Goal: Task Accomplishment & Management: Use online tool/utility

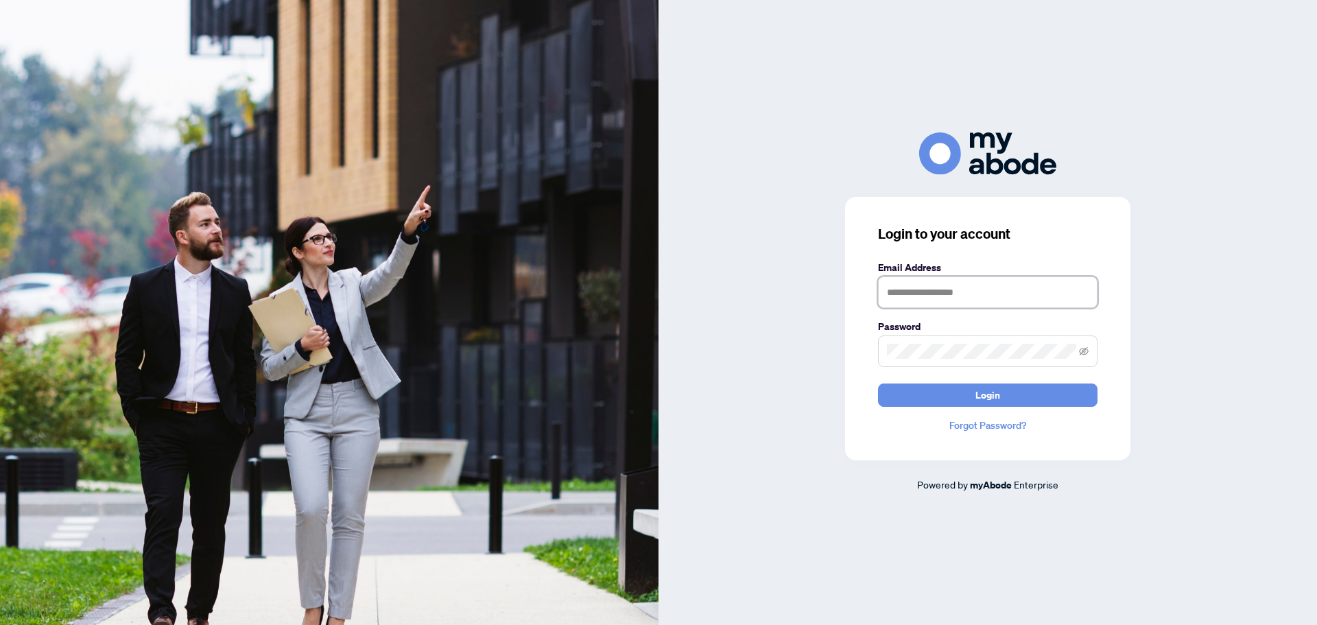
click at [998, 287] on input "text" at bounding box center [988, 293] width 220 height 32
type input "**********"
click at [948, 362] on span at bounding box center [988, 352] width 220 height 32
click at [878, 384] on button "Login" at bounding box center [988, 395] width 220 height 23
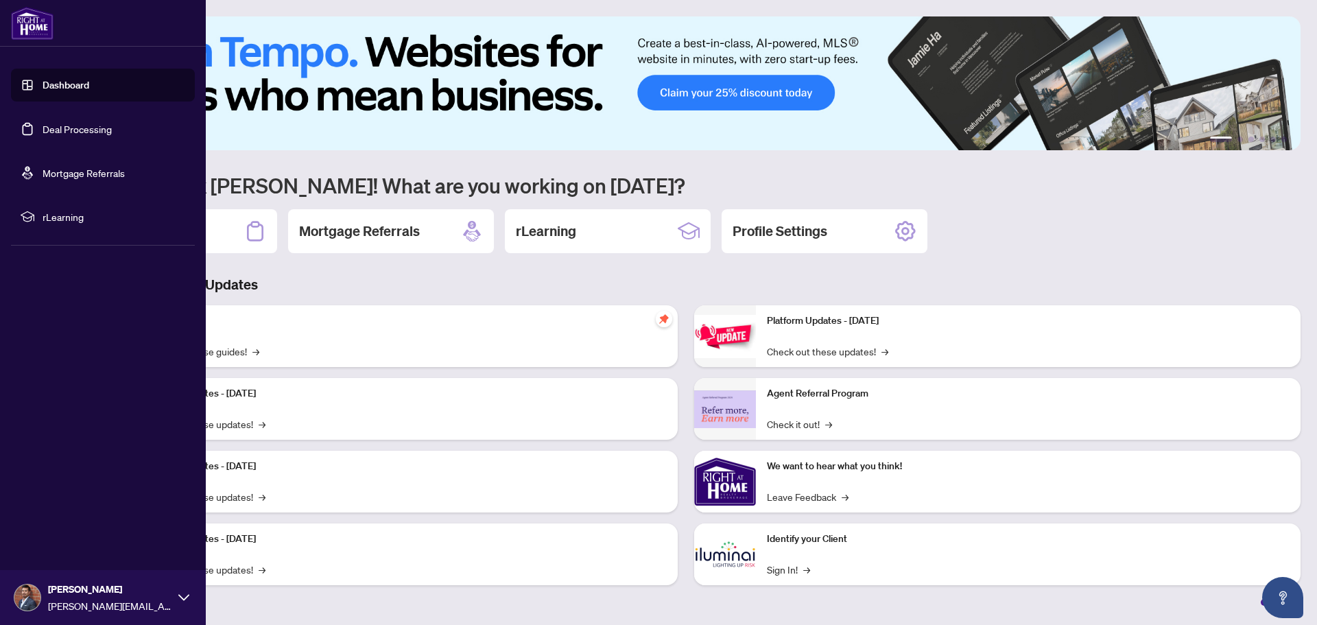
click at [64, 91] on link "Dashboard" at bounding box center [66, 85] width 47 height 12
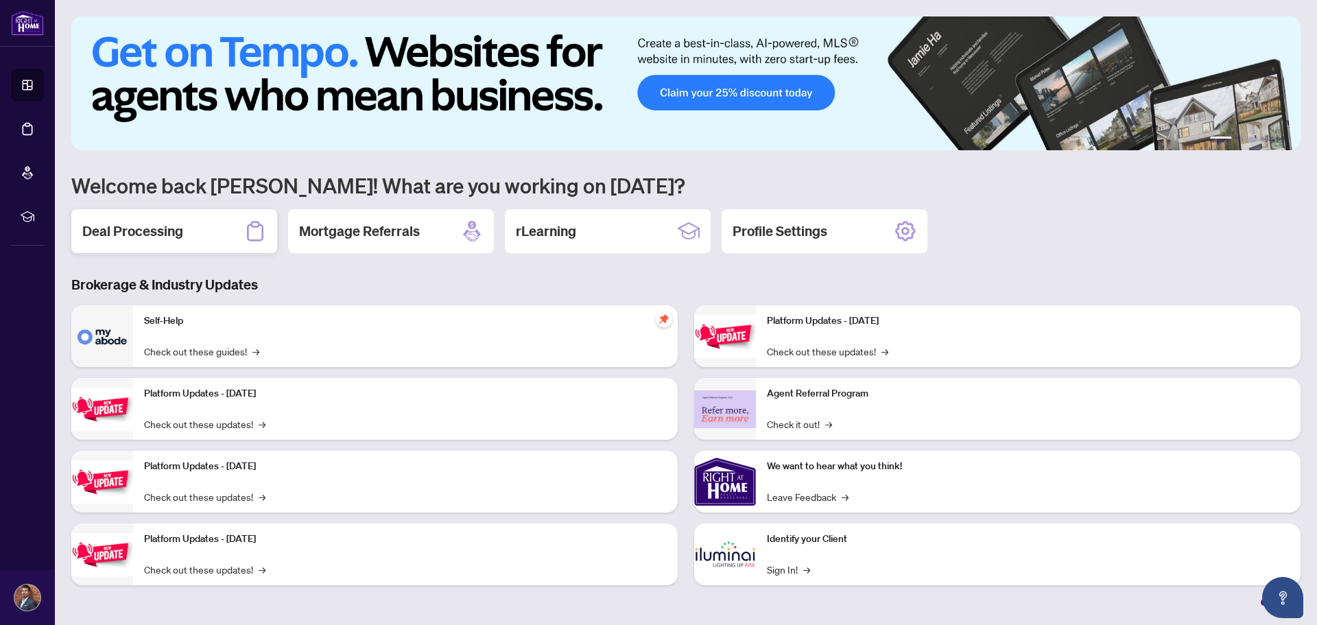
click at [179, 232] on h2 "Deal Processing" at bounding box center [132, 231] width 101 height 19
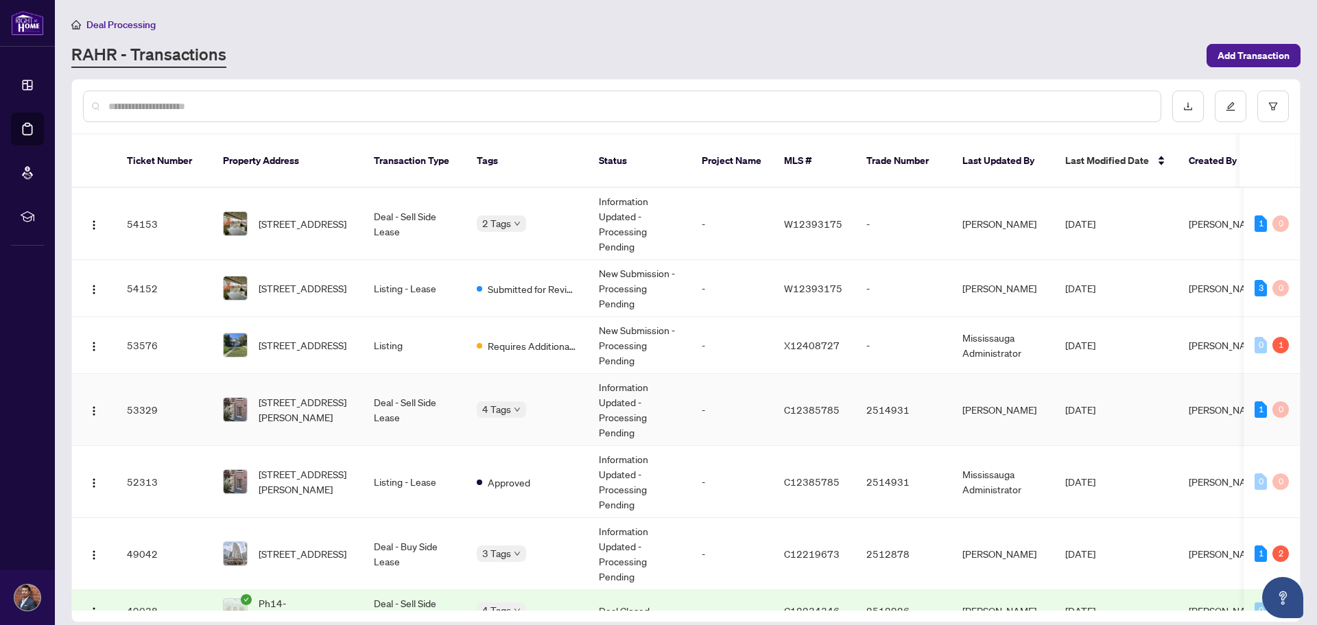
click at [395, 395] on td "Deal - Sell Side Lease" at bounding box center [414, 410] width 103 height 72
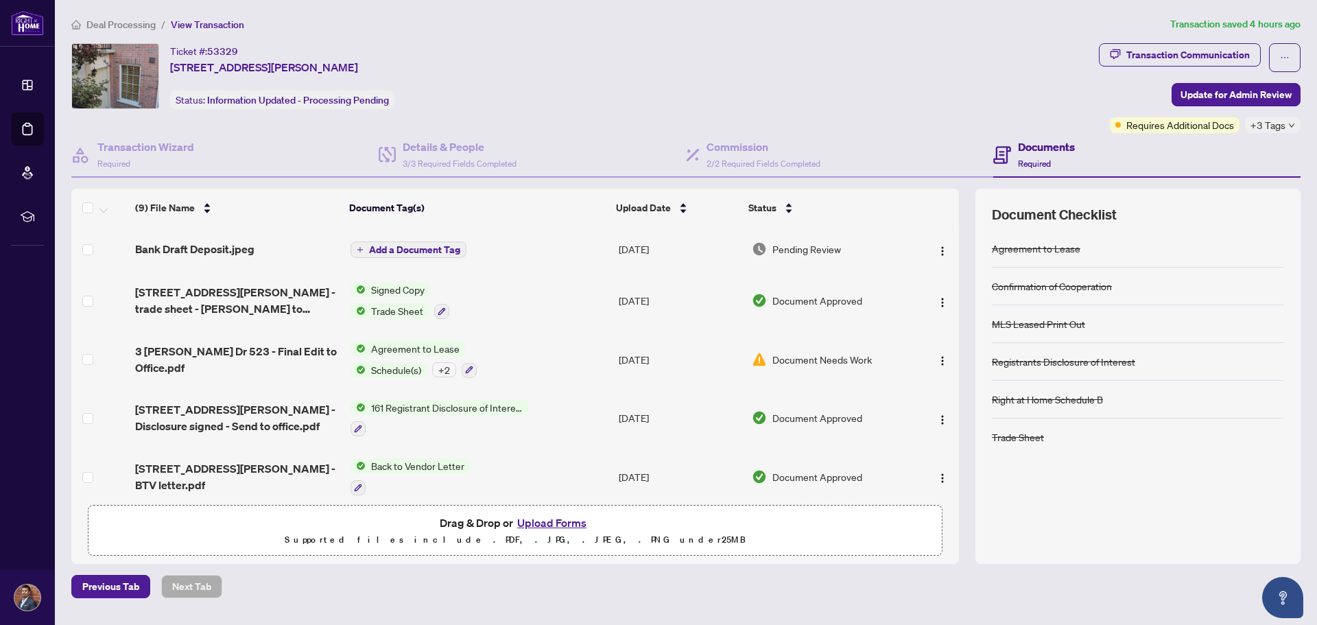
click at [811, 358] on span "Document Needs Work" at bounding box center [822, 359] width 99 height 15
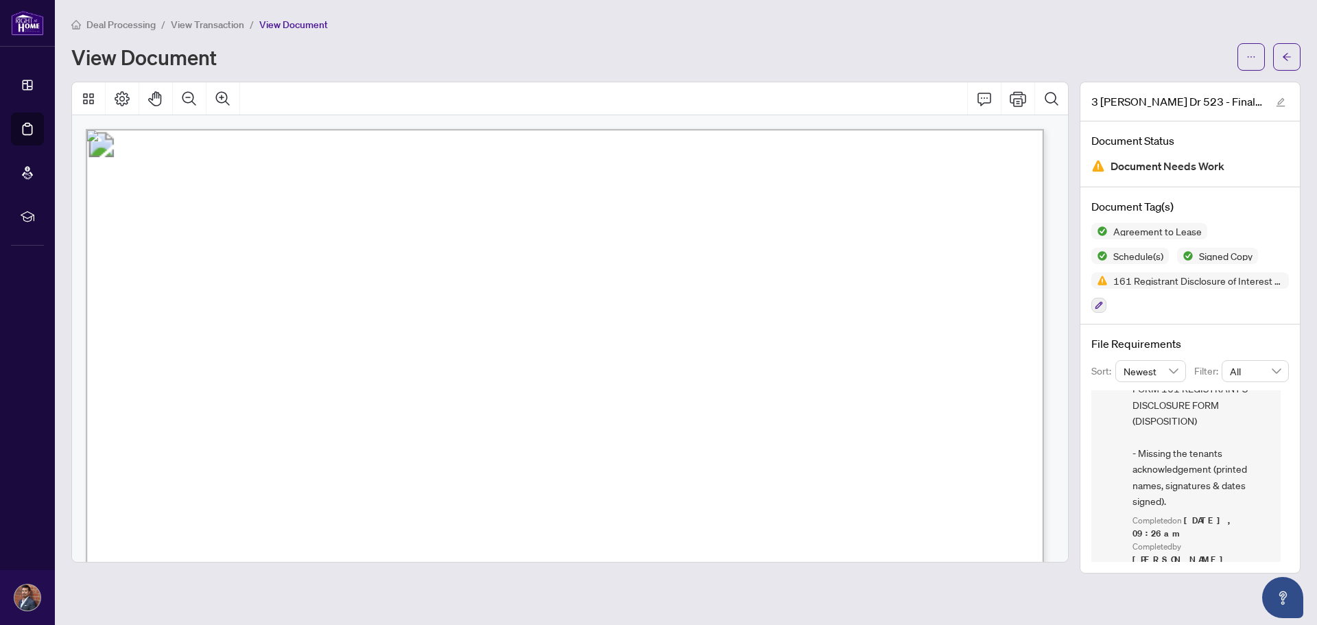
scroll to position [55, 0]
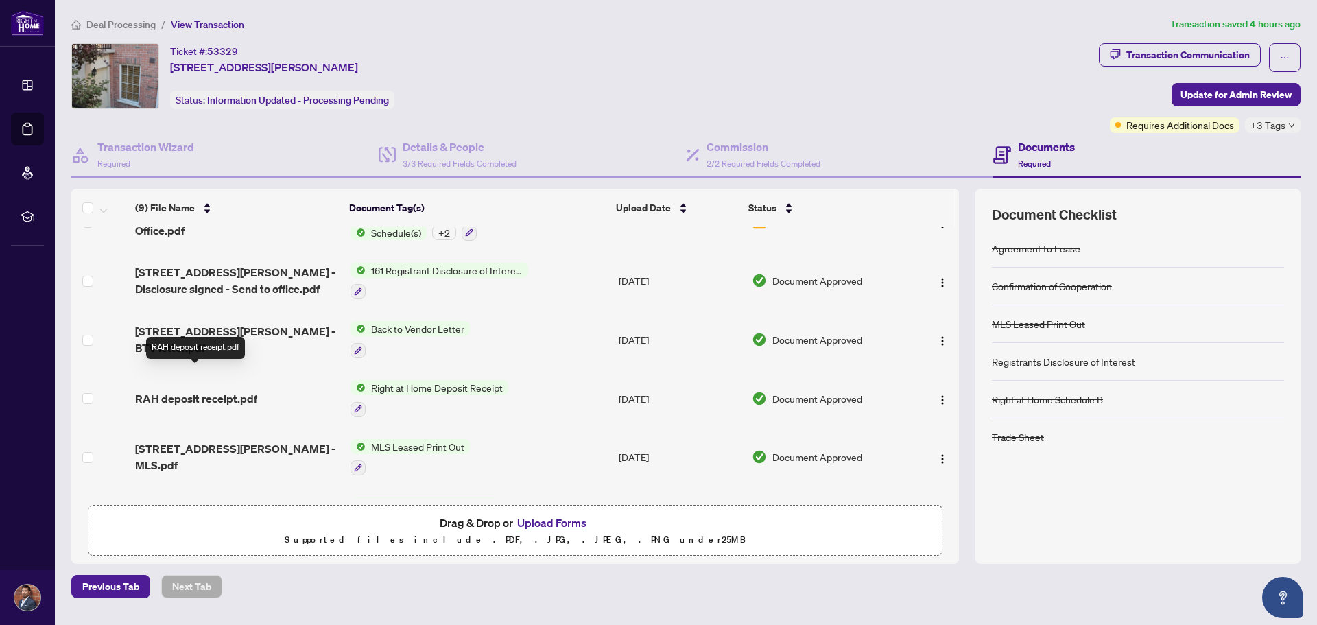
scroll to position [206, 0]
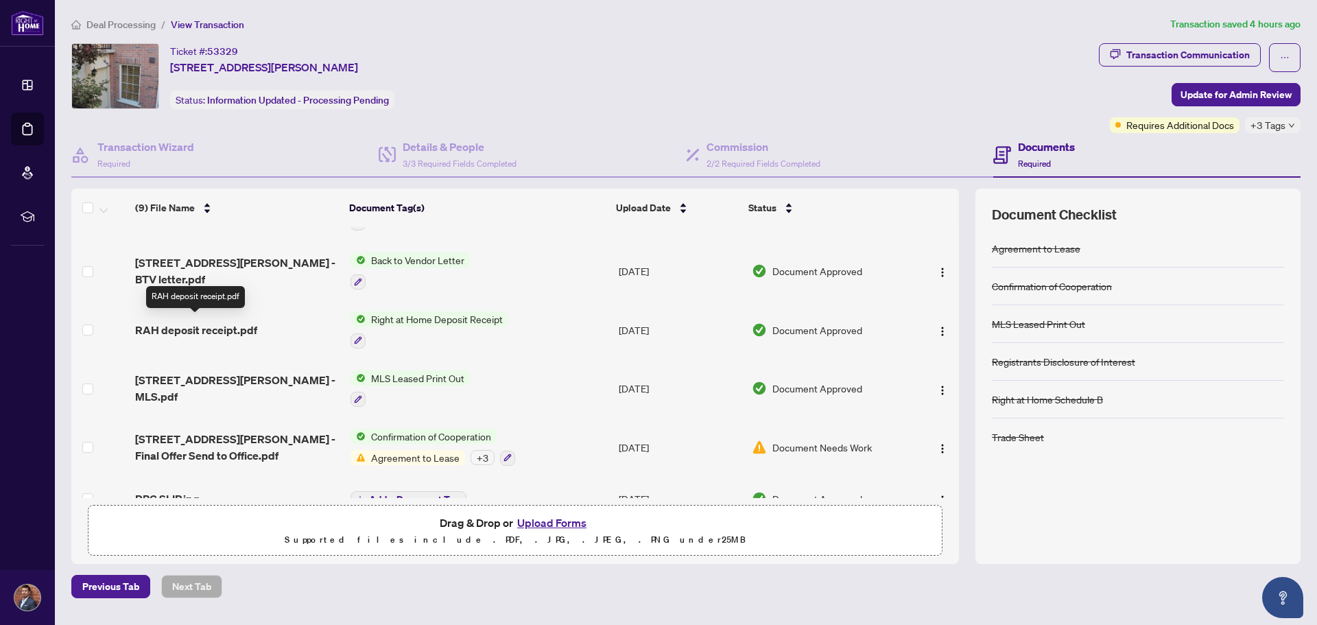
click at [226, 328] on span "RAH deposit receipt.pdf" at bounding box center [196, 330] width 122 height 16
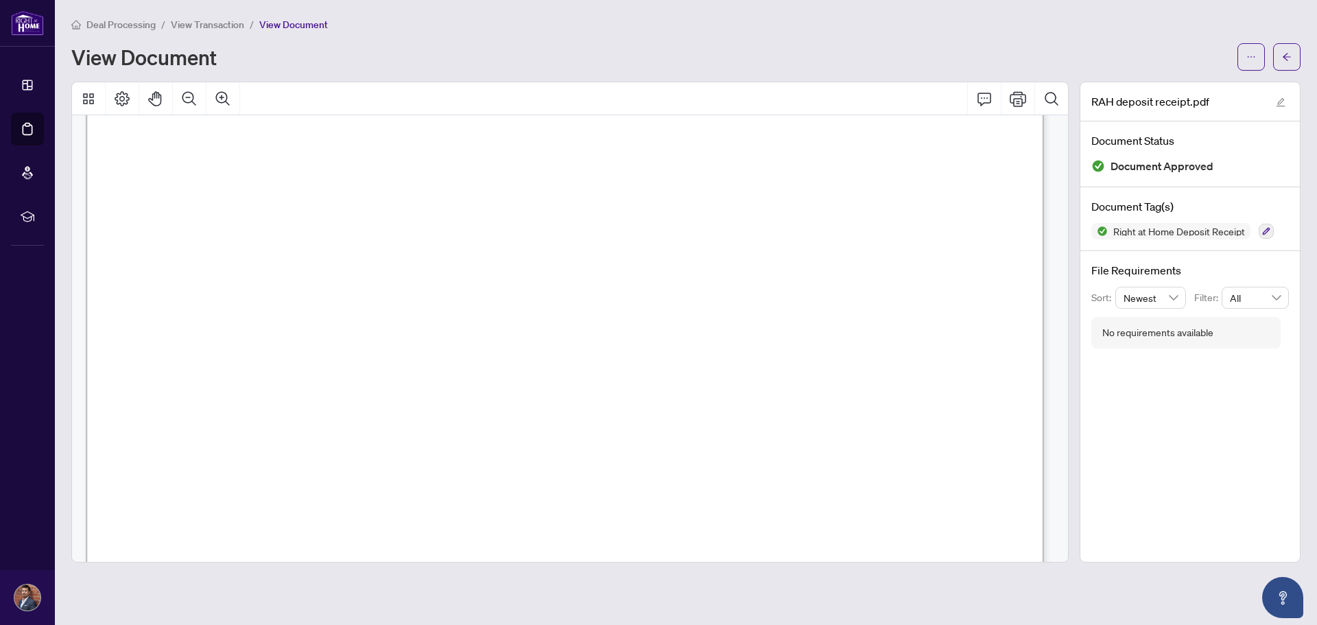
scroll to position [821, 0]
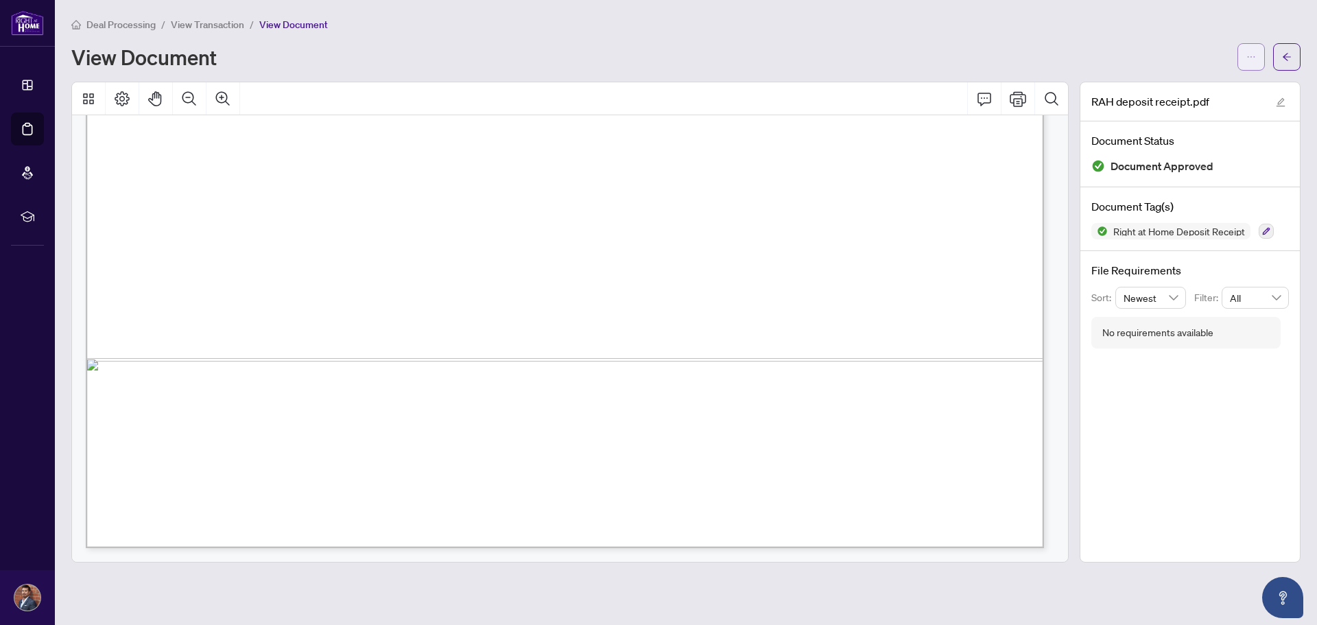
click at [1249, 51] on span "button" at bounding box center [1252, 57] width 10 height 22
click at [1216, 86] on span "Download" at bounding box center [1202, 87] width 104 height 15
click at [1289, 61] on icon "arrow-left" at bounding box center [1287, 57] width 10 height 10
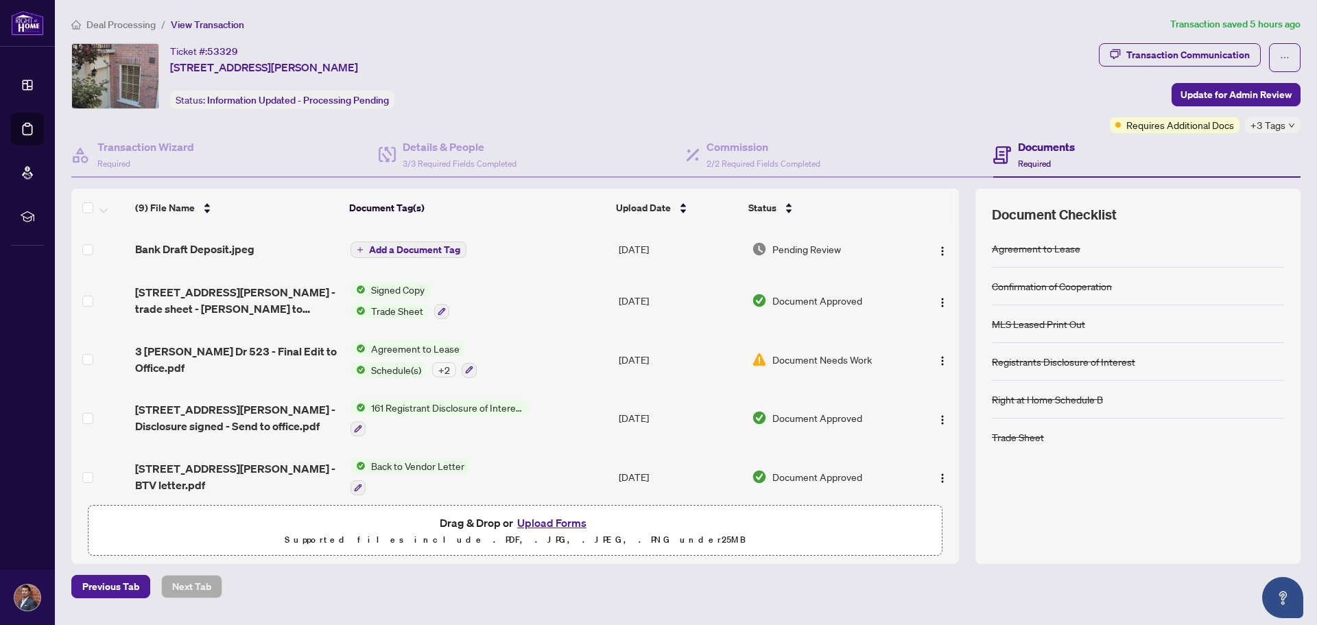
click at [1313, 175] on main "Deal Processing / View Transaction Transaction saved 5 hours ago Ticket #: 5332…" at bounding box center [686, 312] width 1262 height 625
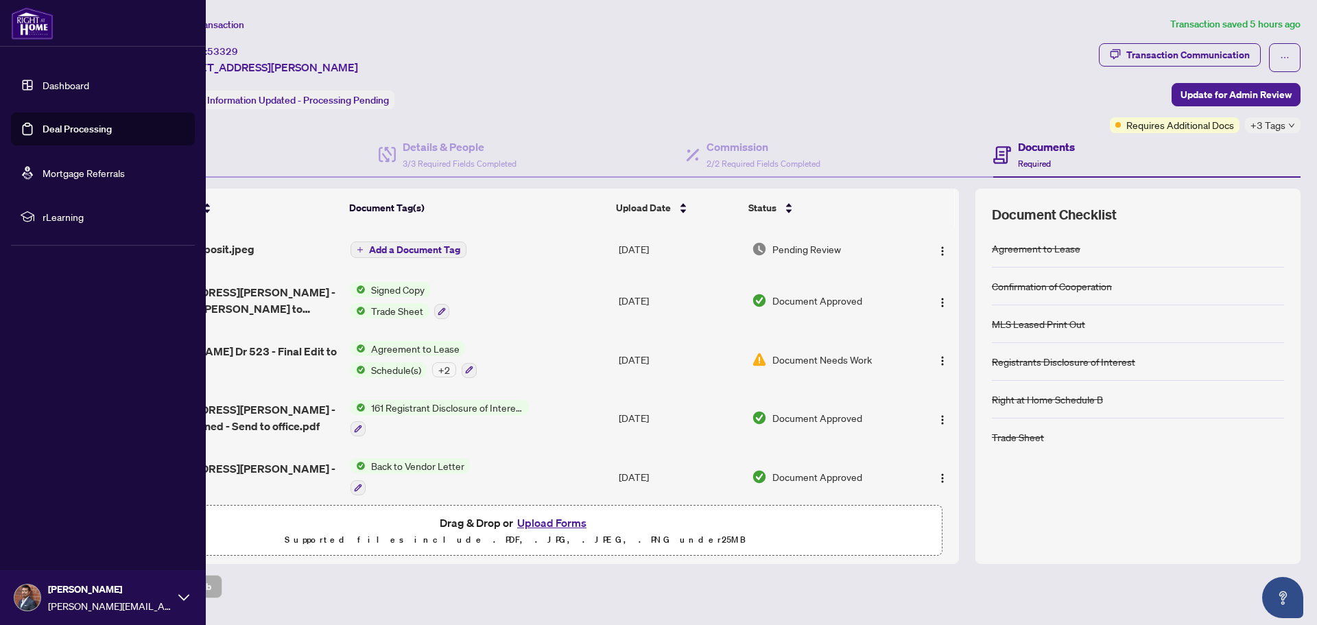
click at [43, 91] on link "Dashboard" at bounding box center [66, 85] width 47 height 12
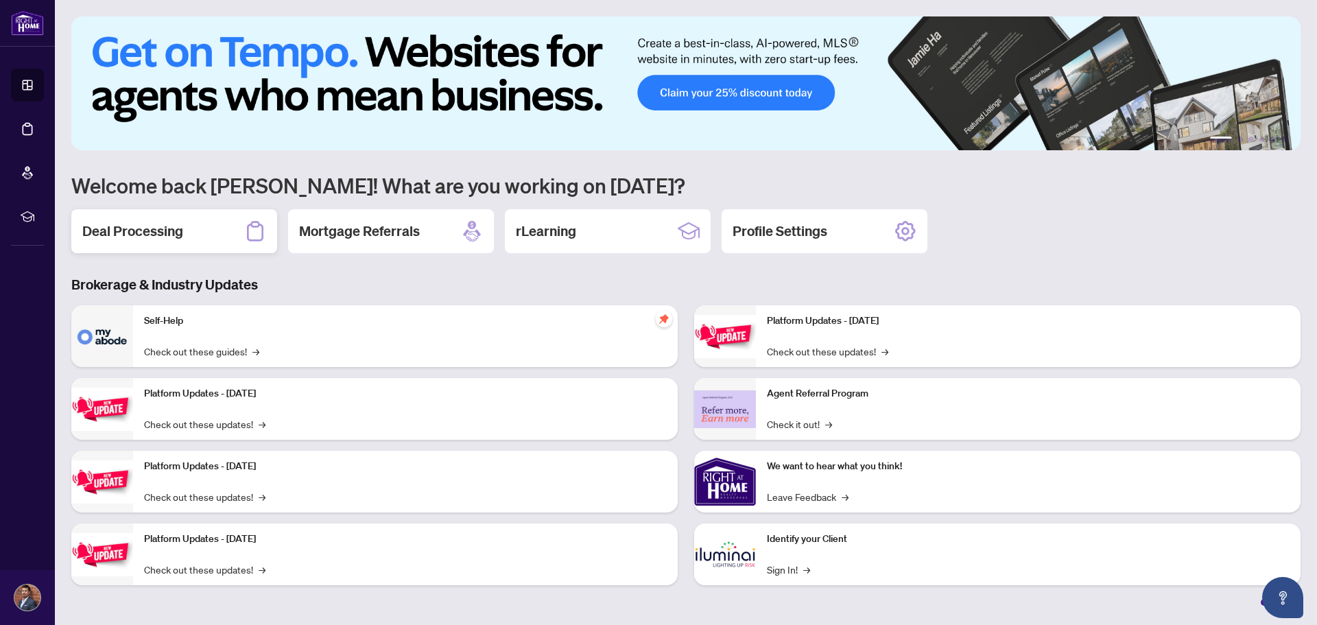
click at [171, 238] on h2 "Deal Processing" at bounding box center [132, 231] width 101 height 19
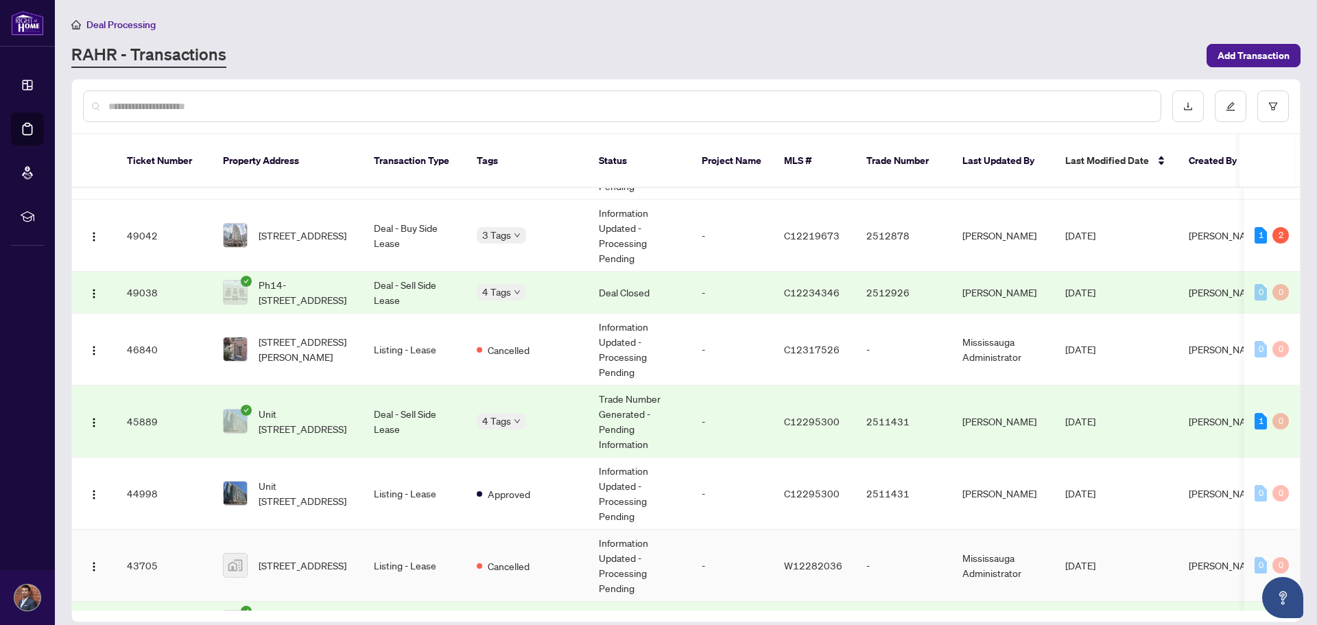
scroll to position [549, 0]
